Goal: Task Accomplishment & Management: Use online tool/utility

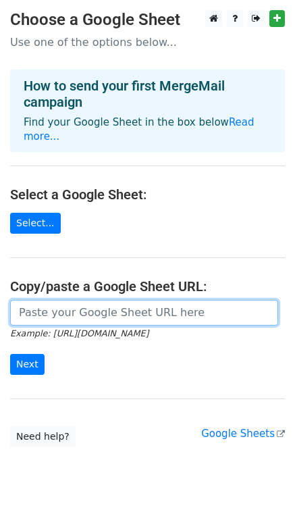
click at [68, 302] on input "url" at bounding box center [144, 313] width 268 height 26
paste input "https://docs.google.com/spreadsheets/d/18du6nYKaoPyazrkZnrMliBBejDLWgkn-65XvZ8O…"
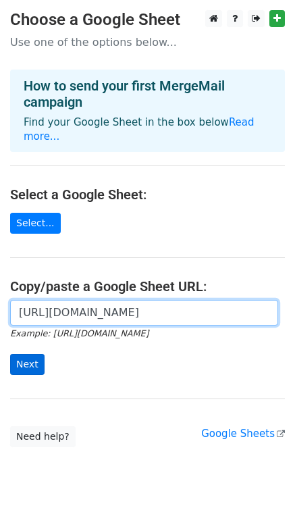
type input "https://docs.google.com/spreadsheets/d/18du6nYKaoPyazrkZnrMliBBejDLWgkn-65XvZ8O…"
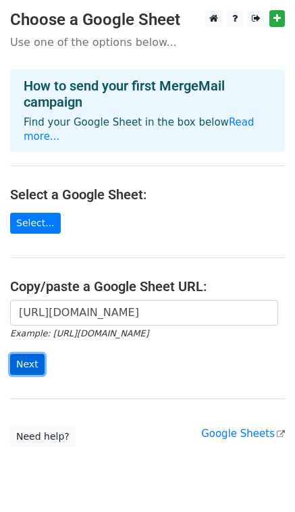
click at [32, 357] on input "Next" at bounding box center [27, 364] width 34 height 21
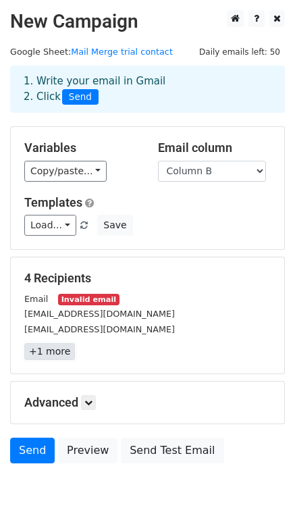
click at [53, 350] on link "+1 more" at bounding box center [49, 351] width 51 height 17
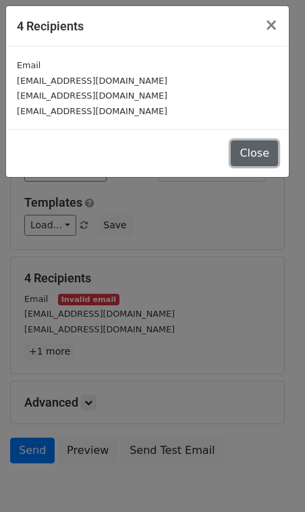
click at [258, 155] on button "Close" at bounding box center [254, 153] width 47 height 26
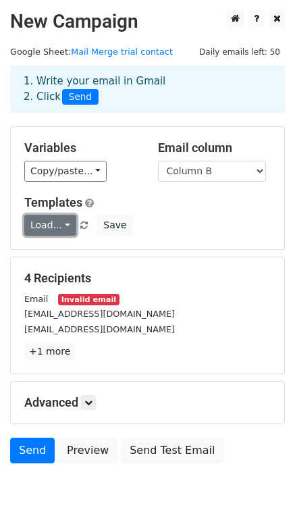
click at [64, 224] on link "Load..." at bounding box center [50, 225] width 52 height 21
click at [194, 223] on div "Load... No templates saved Save" at bounding box center [147, 225] width 267 height 21
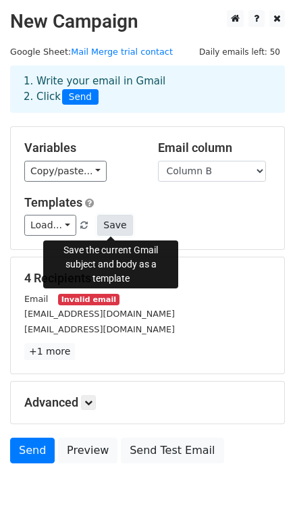
click at [115, 229] on button "Save" at bounding box center [114, 225] width 35 height 21
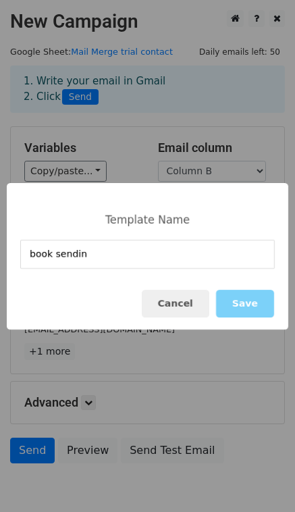
type input "book sending"
click at [250, 302] on button "Save" at bounding box center [245, 304] width 58 height 28
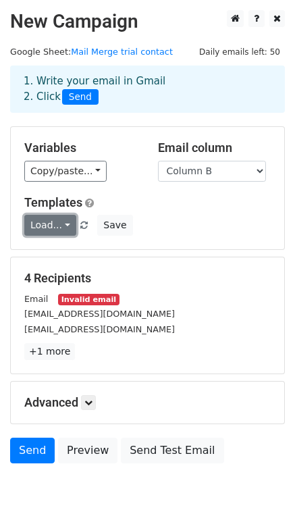
click at [65, 227] on link "Load..." at bounding box center [50, 225] width 52 height 21
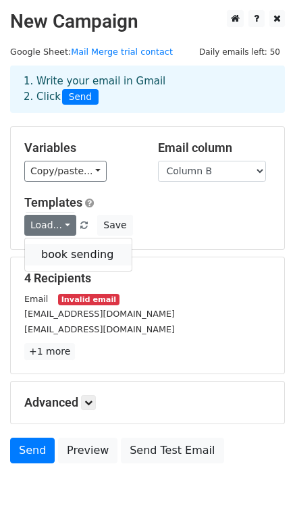
click at [77, 250] on link "book sending" at bounding box center [78, 255] width 107 height 22
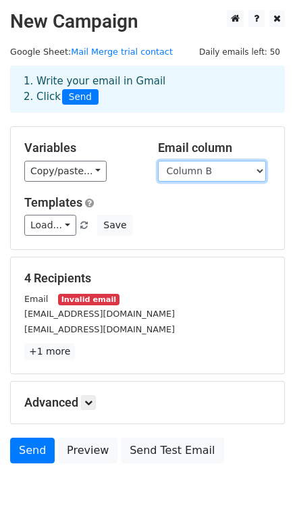
click at [260, 168] on select "Column A Column B Column C" at bounding box center [212, 171] width 108 height 21
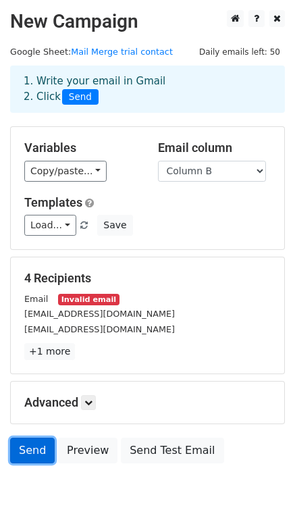
click at [32, 447] on link "Send" at bounding box center [32, 450] width 45 height 26
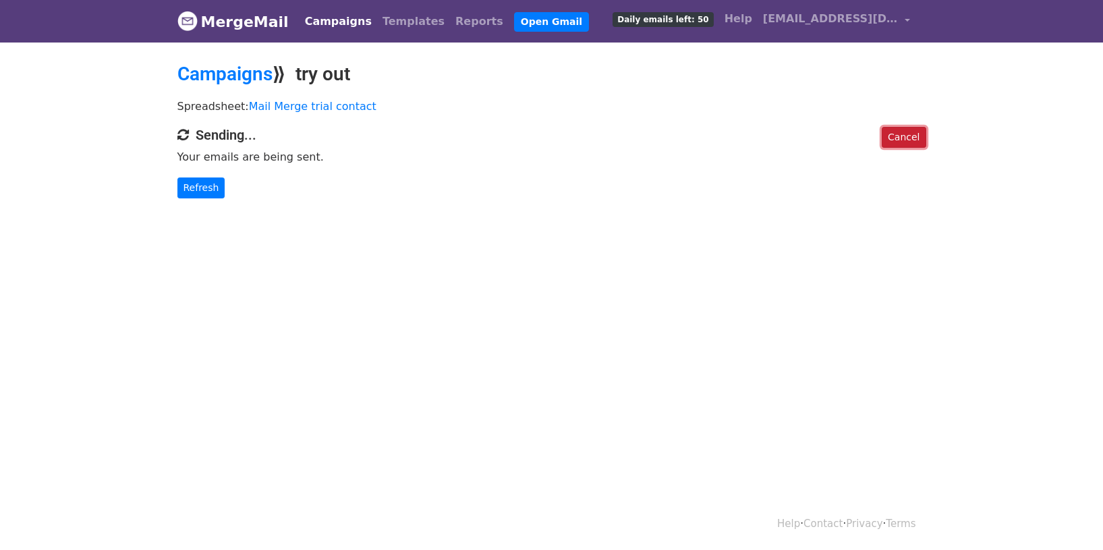
click at [910, 140] on link "Cancel" at bounding box center [904, 137] width 44 height 21
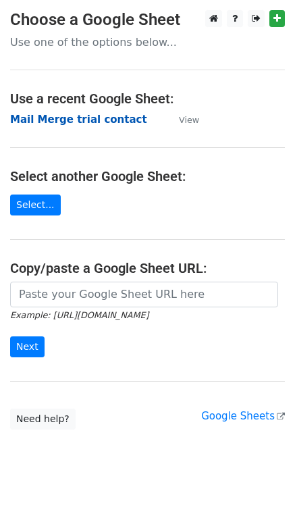
click at [84, 119] on strong "Mail Merge trial contact" at bounding box center [78, 119] width 137 height 12
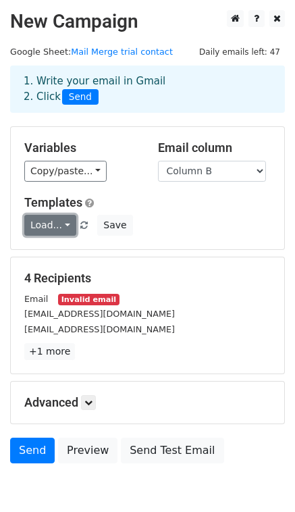
click at [66, 227] on link "Load..." at bounding box center [50, 225] width 52 height 21
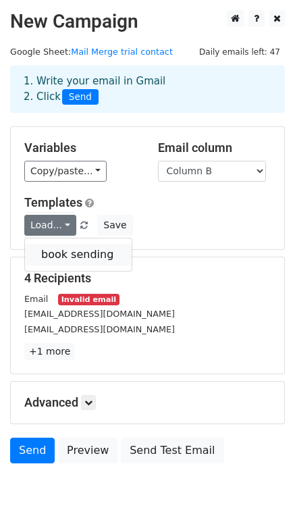
click at [65, 254] on link "book sending" at bounding box center [78, 255] width 107 height 22
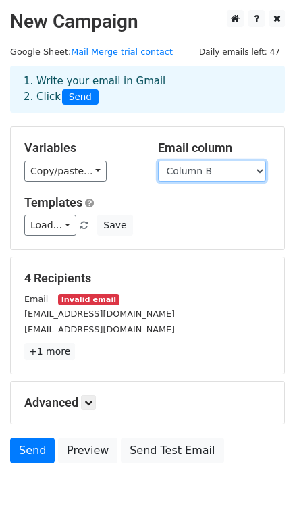
click at [258, 171] on select "Column A Column B Column C" at bounding box center [212, 171] width 108 height 21
click at [158, 161] on select "Column A Column B Column C" at bounding box center [212, 171] width 108 height 21
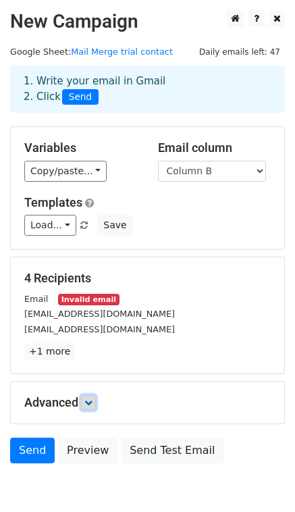
click at [89, 404] on icon at bounding box center [88, 402] width 8 height 8
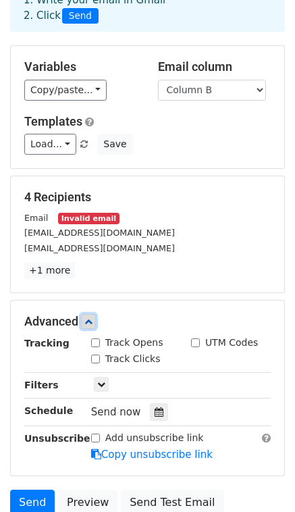
scroll to position [134, 0]
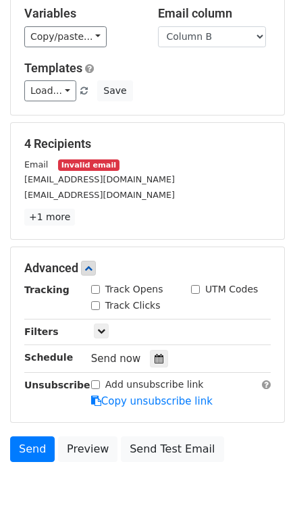
click at [96, 287] on input "Track Opens" at bounding box center [95, 289] width 9 height 9
checkbox input "true"
click at [104, 332] on icon at bounding box center [101, 331] width 8 height 8
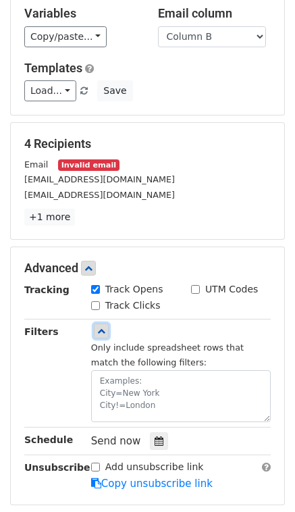
click at [104, 332] on icon at bounding box center [101, 331] width 8 height 8
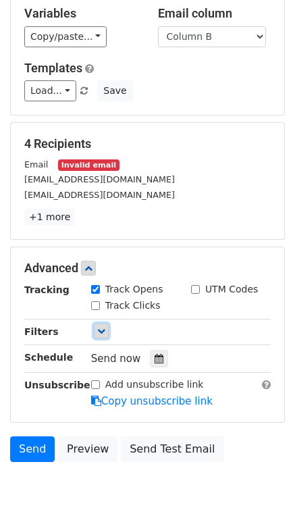
click at [104, 332] on icon at bounding box center [101, 331] width 8 height 8
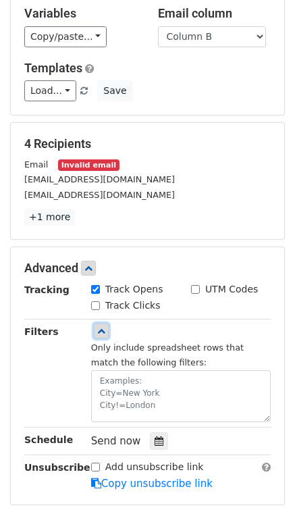
click at [105, 329] on link at bounding box center [101, 330] width 15 height 15
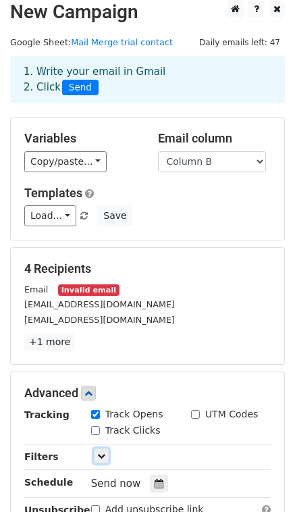
scroll to position [0, 0]
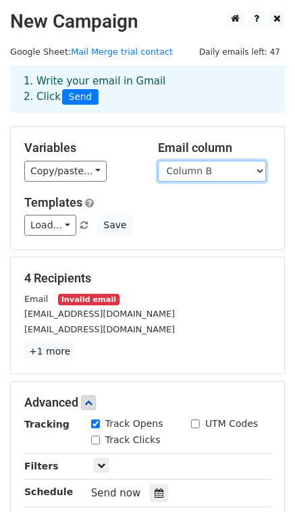
click at [257, 173] on select "Column A Column B Column C" at bounding box center [212, 171] width 108 height 21
click at [158, 161] on select "Column A Column B Column C" at bounding box center [212, 171] width 108 height 21
click at [258, 167] on select "Column A Column B Column C" at bounding box center [212, 171] width 108 height 21
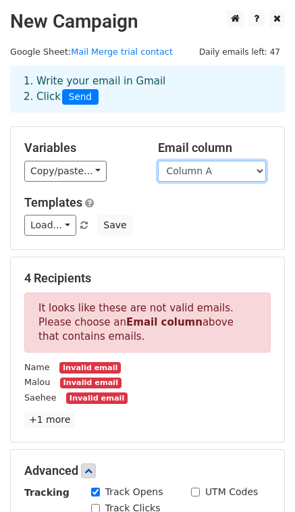
select select "Column B"
click at [158, 161] on select "Column A Column B Column C" at bounding box center [212, 171] width 108 height 21
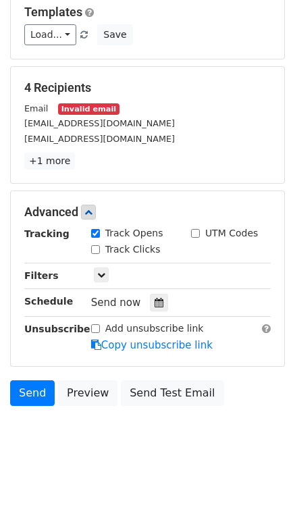
scroll to position [198, 0]
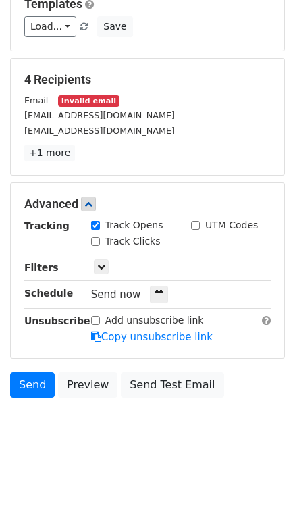
click at [94, 240] on input "Track Clicks" at bounding box center [95, 241] width 9 height 9
checkbox input "false"
click at [38, 387] on link "Send" at bounding box center [32, 385] width 45 height 26
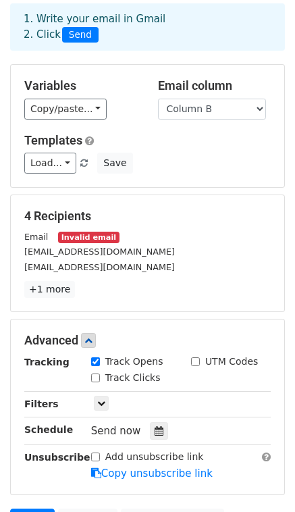
scroll to position [0, 0]
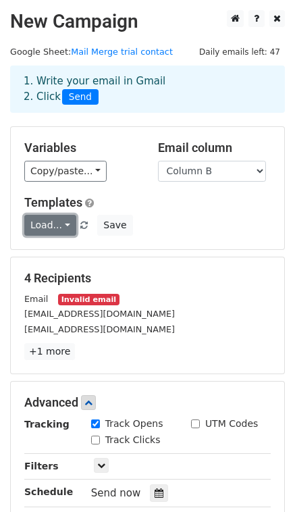
click at [63, 226] on link "Load..." at bounding box center [50, 225] width 52 height 21
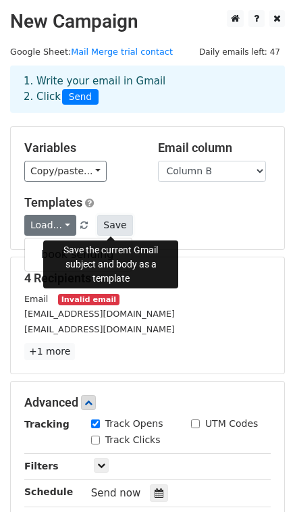
click at [105, 224] on button "Save" at bounding box center [114, 225] width 35 height 21
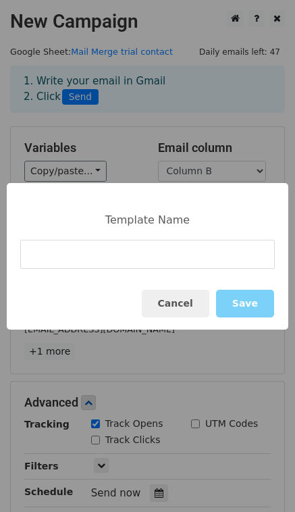
click at [135, 256] on input at bounding box center [147, 254] width 254 height 29
click at [186, 301] on button "Cancel" at bounding box center [175, 304] width 67 height 28
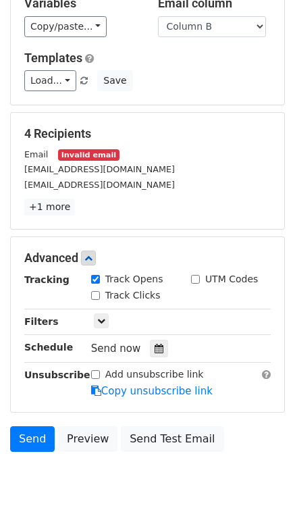
scroll to position [198, 0]
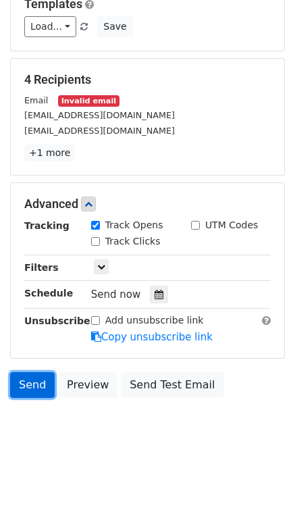
click at [40, 387] on link "Send" at bounding box center [32, 385] width 45 height 26
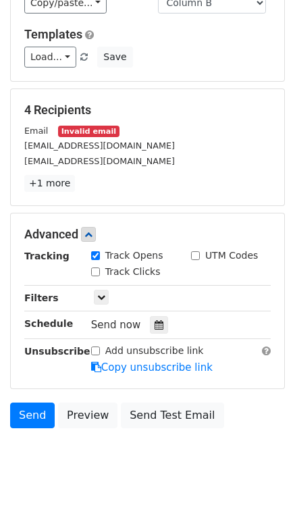
scroll to position [77, 0]
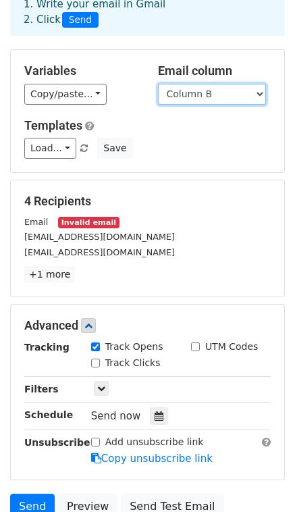
click at [259, 89] on select "Column A Column B Column C" at bounding box center [212, 94] width 108 height 21
click at [158, 84] on select "Column A Column B Column C" at bounding box center [212, 94] width 108 height 21
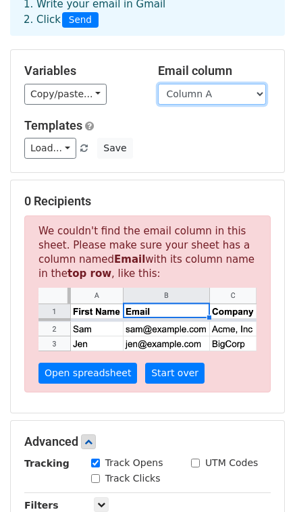
click at [252, 95] on select "Column A Column B Column C" at bounding box center [212, 94] width 108 height 21
select select "Column B"
click at [158, 84] on select "Column A Column B Column C" at bounding box center [212, 94] width 108 height 21
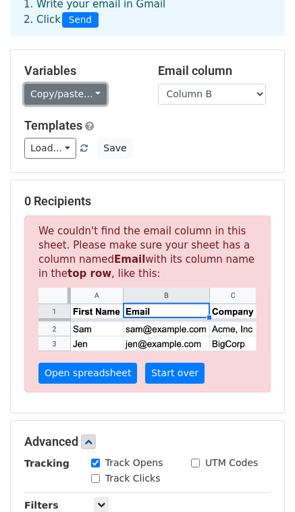
click at [90, 90] on link "Copy/paste..." at bounding box center [65, 94] width 82 height 21
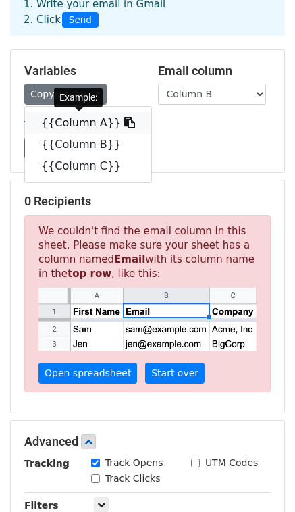
click at [82, 127] on link "{{Column A}}" at bounding box center [88, 123] width 126 height 22
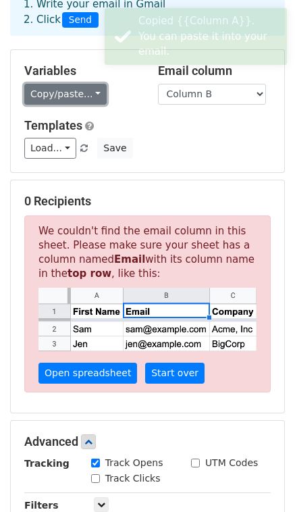
click at [94, 97] on link "Copy/paste..." at bounding box center [65, 94] width 82 height 21
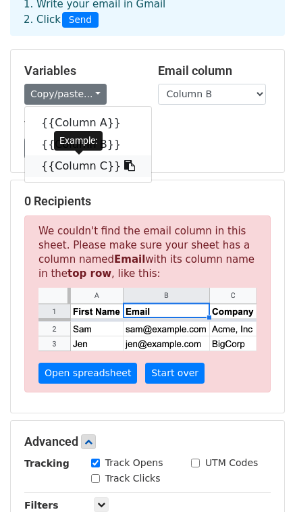
click at [74, 165] on link "{{Column C}}" at bounding box center [88, 166] width 126 height 22
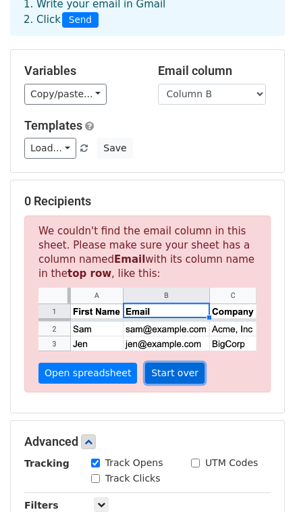
click at [163, 368] on link "Start over" at bounding box center [174, 372] width 59 height 21
click at [173, 375] on link "Start over" at bounding box center [174, 372] width 59 height 21
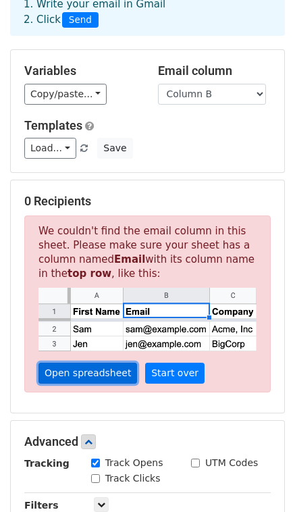
click at [75, 374] on link "Open spreadsheet" at bounding box center [87, 372] width 99 height 21
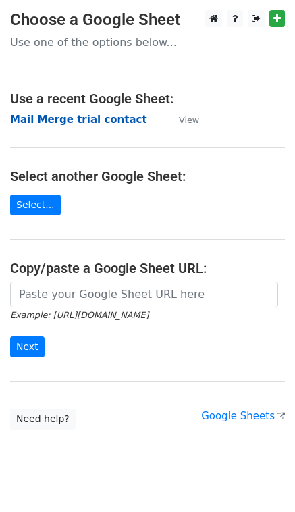
click at [65, 119] on strong "Mail Merge trial contact" at bounding box center [78, 119] width 137 height 12
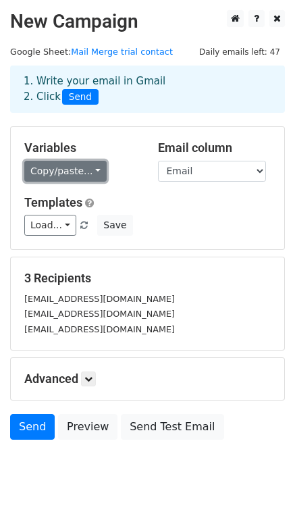
click at [92, 166] on link "Copy/paste..." at bounding box center [65, 171] width 82 height 21
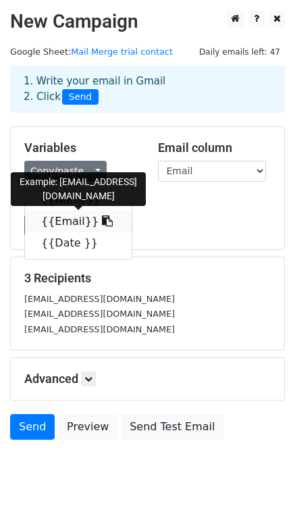
click at [70, 221] on link "{{Email}}" at bounding box center [78, 222] width 107 height 22
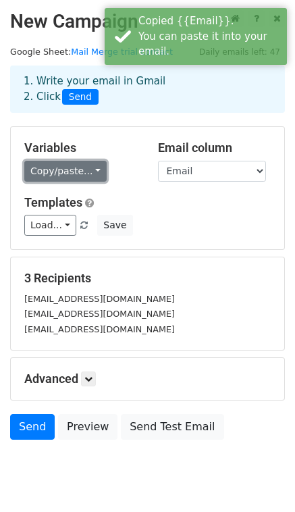
click at [97, 173] on link "Copy/paste..." at bounding box center [65, 171] width 82 height 21
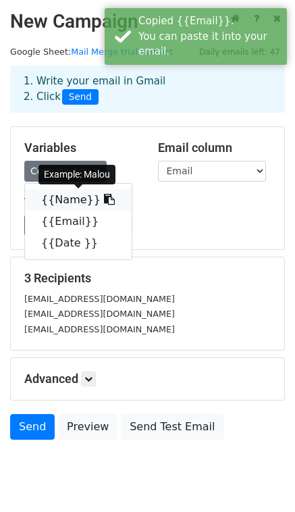
click at [76, 200] on link "{{Name}}" at bounding box center [78, 200] width 107 height 22
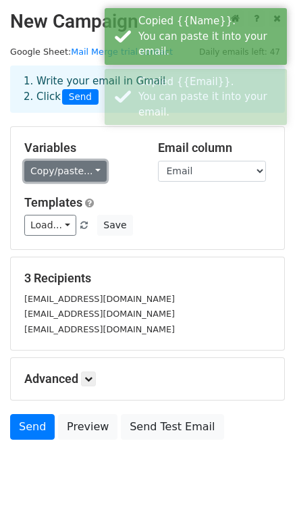
click at [94, 173] on link "Copy/paste..." at bounding box center [65, 171] width 82 height 21
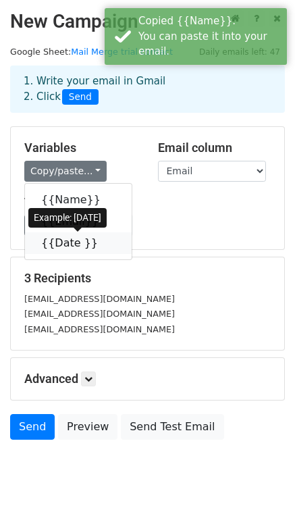
click at [67, 248] on link "{{Date }}" at bounding box center [78, 243] width 107 height 22
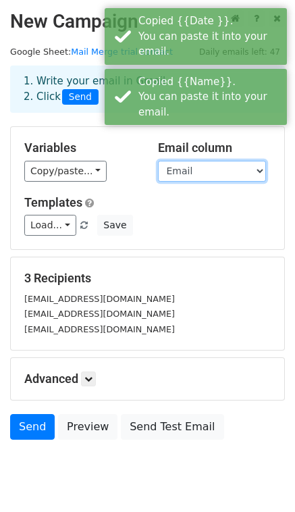
click at [252, 169] on select "Name Email Date" at bounding box center [212, 171] width 108 height 21
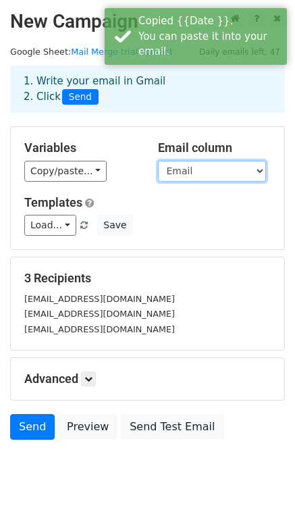
click at [158, 161] on select "Name Email Date" at bounding box center [212, 171] width 108 height 21
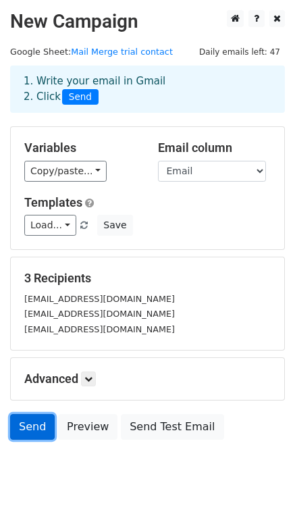
click at [37, 427] on link "Send" at bounding box center [32, 427] width 45 height 26
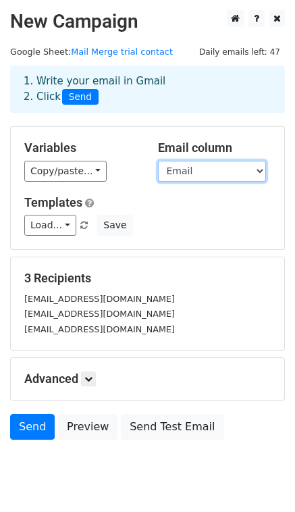
click at [203, 168] on select "Name Email Date" at bounding box center [212, 171] width 108 height 21
click at [158, 161] on select "Name Email Date" at bounding box center [212, 171] width 108 height 21
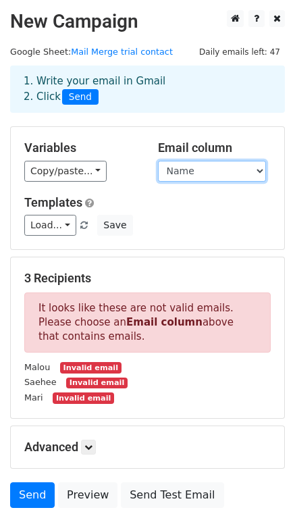
click at [259, 171] on select "Name Email Date" at bounding box center [212, 171] width 108 height 21
select select "Email"
click at [158, 161] on select "Name Email Date" at bounding box center [212, 171] width 108 height 21
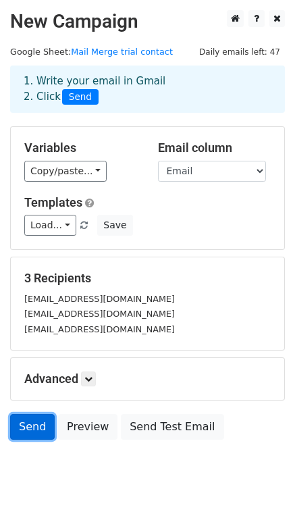
click at [34, 421] on link "Send" at bounding box center [32, 427] width 45 height 26
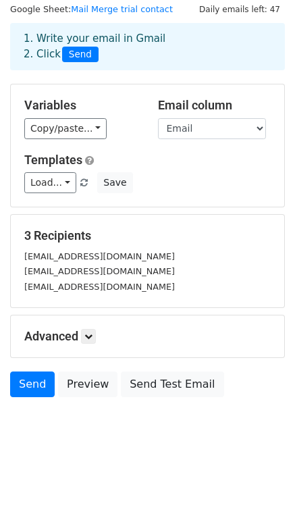
scroll to position [43, 0]
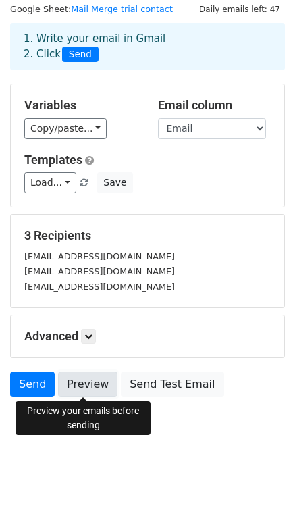
click at [94, 385] on link "Preview" at bounding box center [87, 384] width 59 height 26
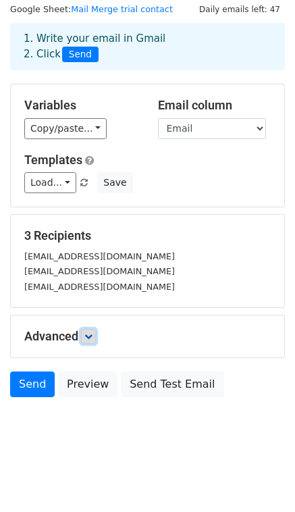
click at [90, 334] on icon at bounding box center [88, 336] width 8 height 8
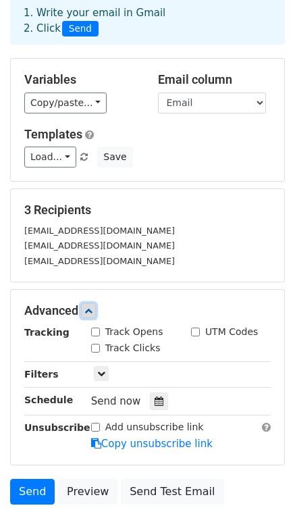
scroll to position [161, 0]
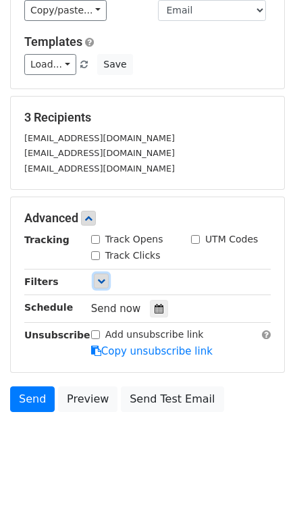
click at [103, 285] on link at bounding box center [101, 280] width 15 height 15
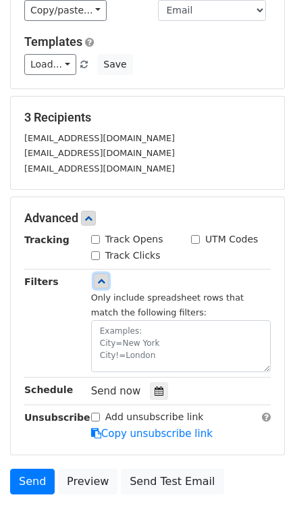
click at [101, 282] on icon at bounding box center [101, 281] width 8 height 8
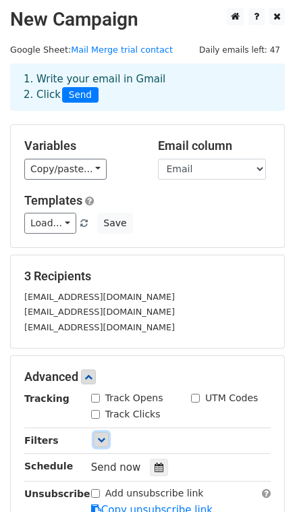
scroll to position [0, 0]
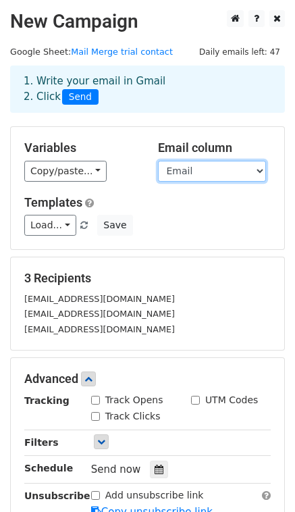
click at [262, 168] on select "Name Email Date" at bounding box center [212, 171] width 108 height 21
click at [158, 161] on select "Name Email Date" at bounding box center [212, 171] width 108 height 21
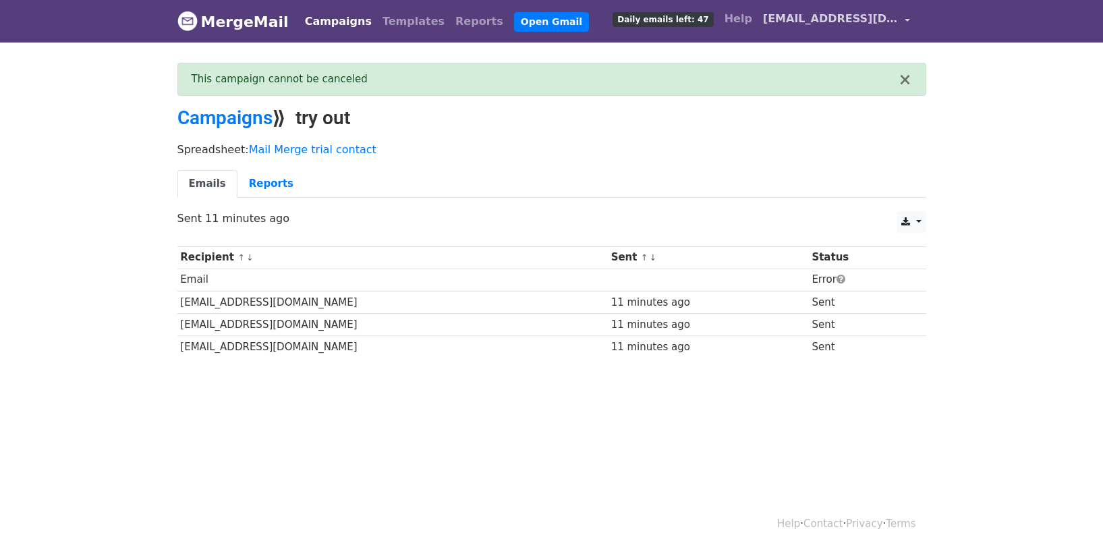
click at [900, 22] on link "[EMAIL_ADDRESS][DOMAIN_NAME]" at bounding box center [837, 21] width 158 height 32
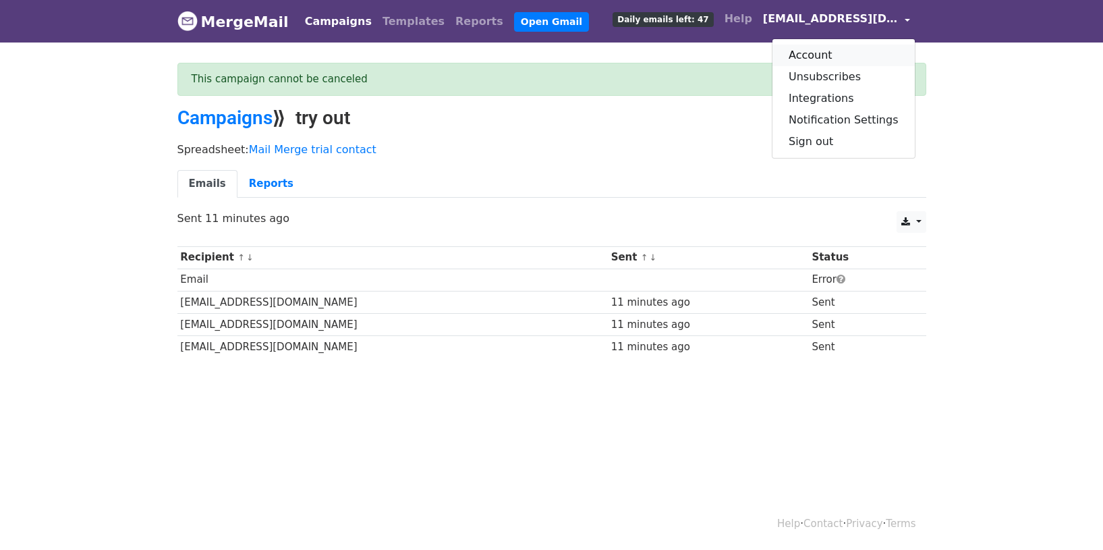
click at [819, 54] on link "Account" at bounding box center [844, 56] width 142 height 22
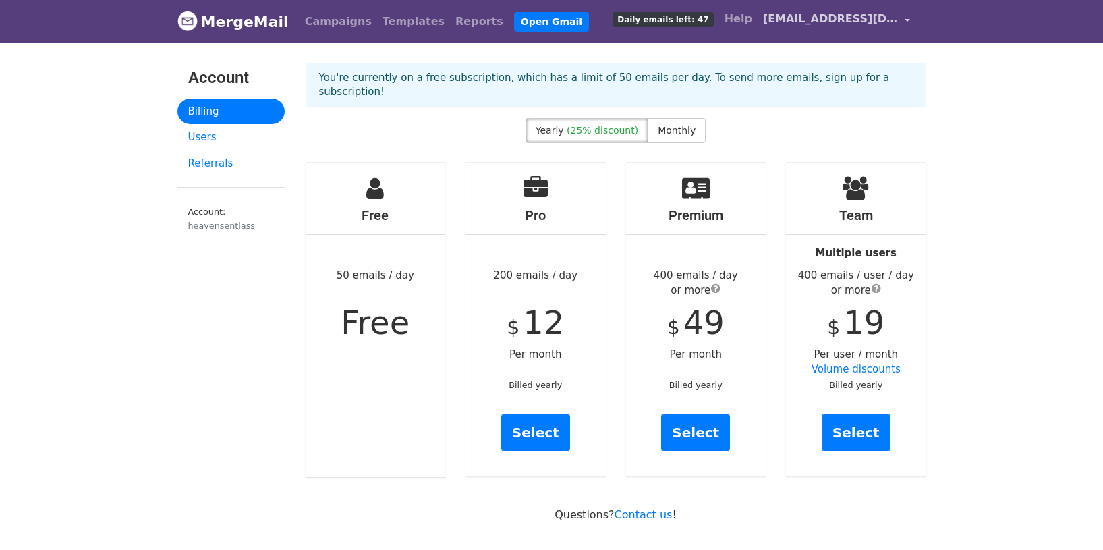
click at [904, 21] on link "[EMAIL_ADDRESS][DOMAIN_NAME]" at bounding box center [837, 21] width 158 height 32
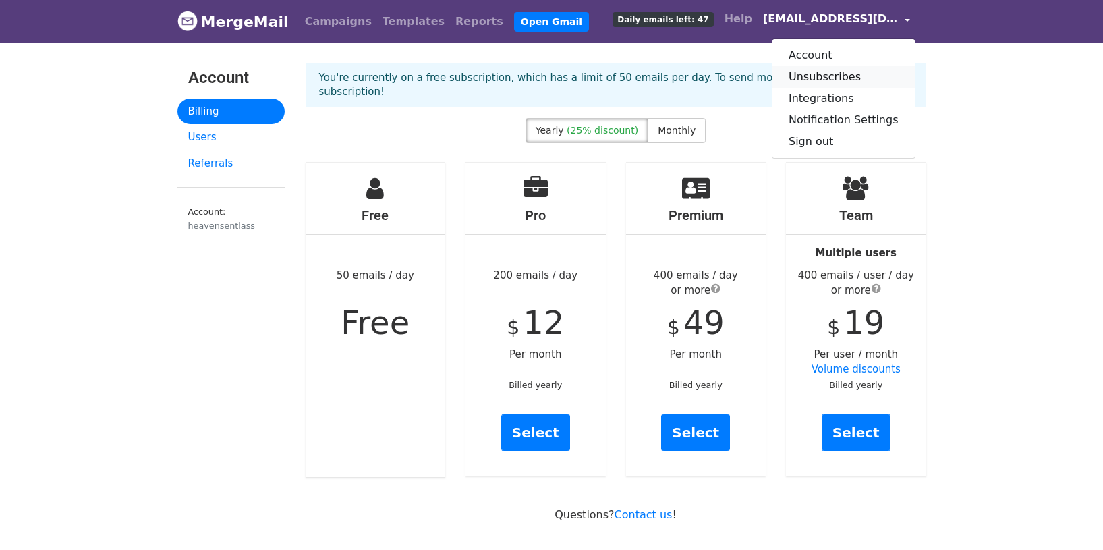
click at [842, 78] on link "Unsubscribes" at bounding box center [844, 77] width 142 height 22
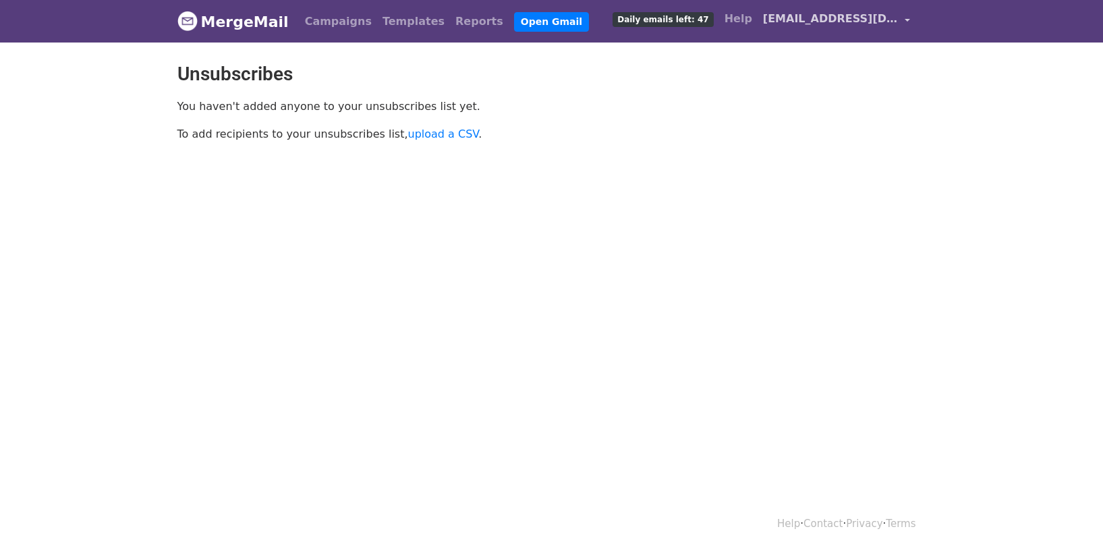
click at [900, 26] on link "[EMAIL_ADDRESS][DOMAIN_NAME]" at bounding box center [837, 21] width 158 height 32
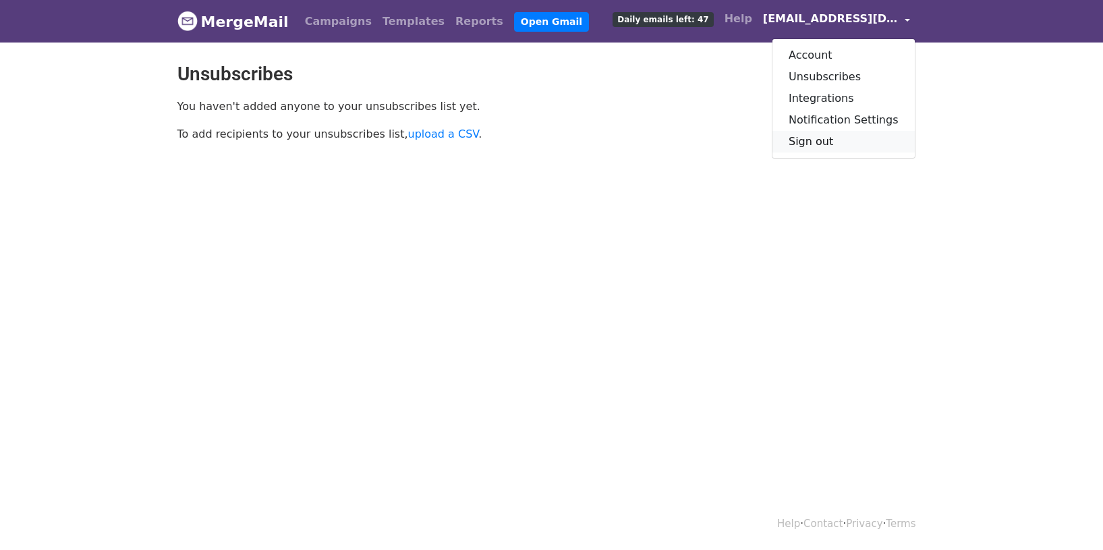
click at [816, 136] on link "Sign out" at bounding box center [844, 142] width 142 height 22
